Goal: Task Accomplishment & Management: Manage account settings

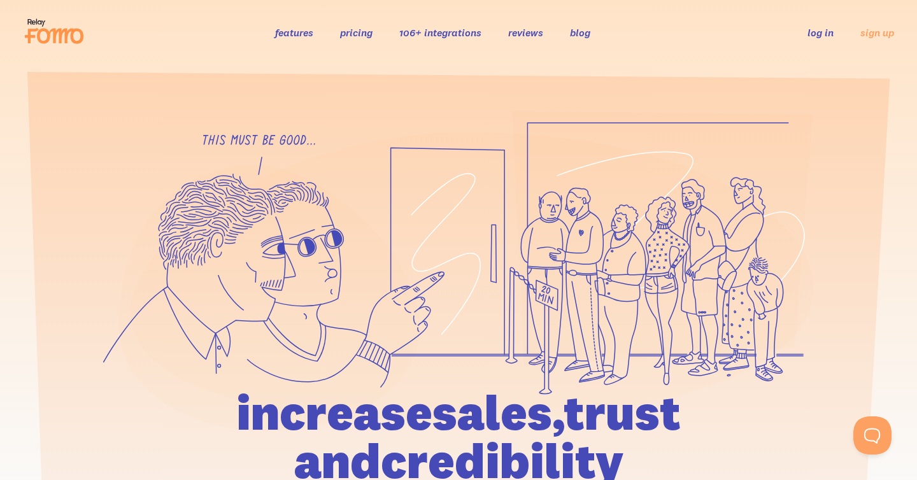
click at [804, 31] on ul "log in sign up" at bounding box center [843, 32] width 102 height 15
click at [814, 33] on link "log in" at bounding box center [820, 32] width 26 height 13
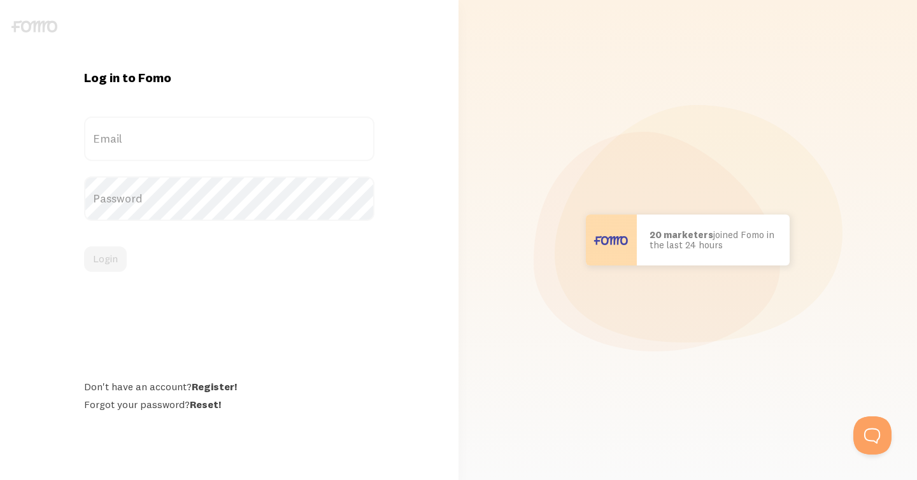
click at [125, 132] on label "Email" at bounding box center [229, 139] width 290 height 45
click at [125, 132] on input "Email" at bounding box center [229, 139] width 290 height 45
click at [135, 139] on label "Email" at bounding box center [229, 139] width 290 height 45
click at [135, 139] on input "Email" at bounding box center [229, 139] width 290 height 45
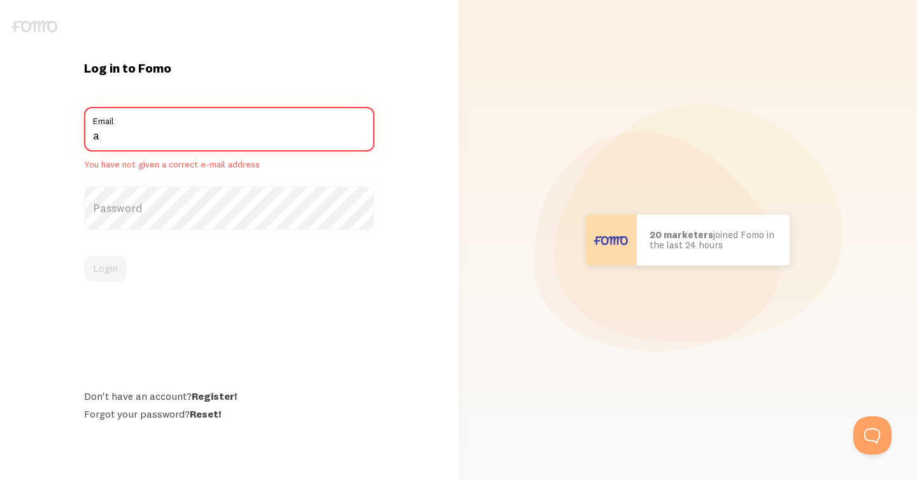
type input "[EMAIL_ADDRESS][DOMAIN_NAME]"
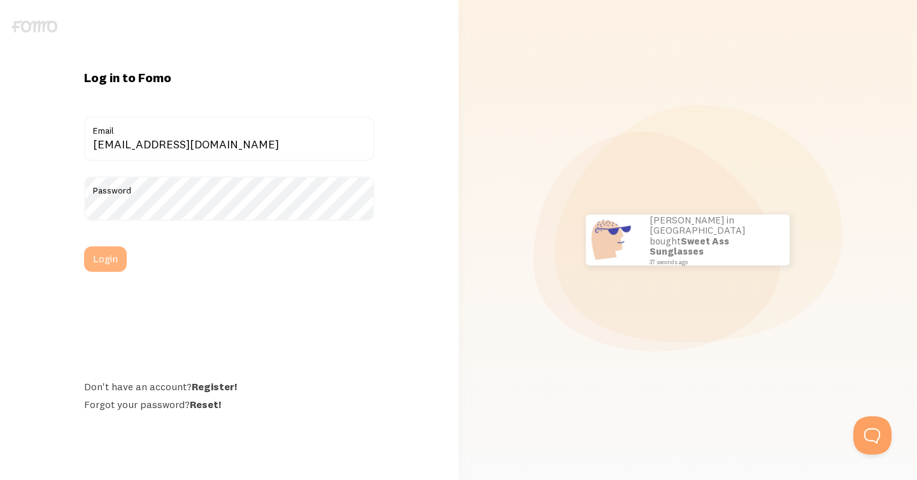
click at [86, 249] on button "Login" at bounding box center [105, 258] width 43 height 25
